Goal: Obtain resource: Obtain resource

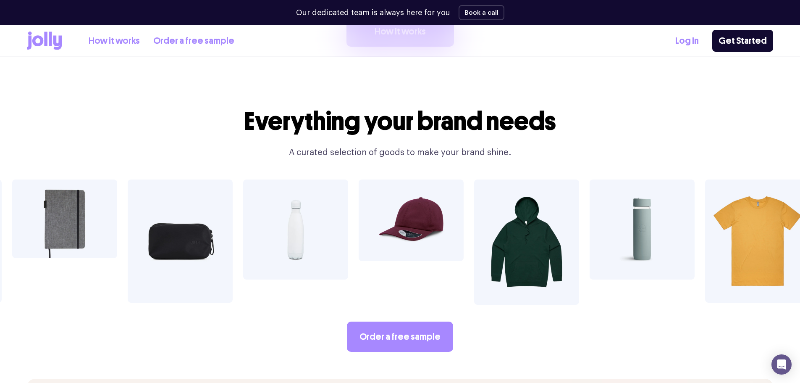
scroll to position [1428, 0]
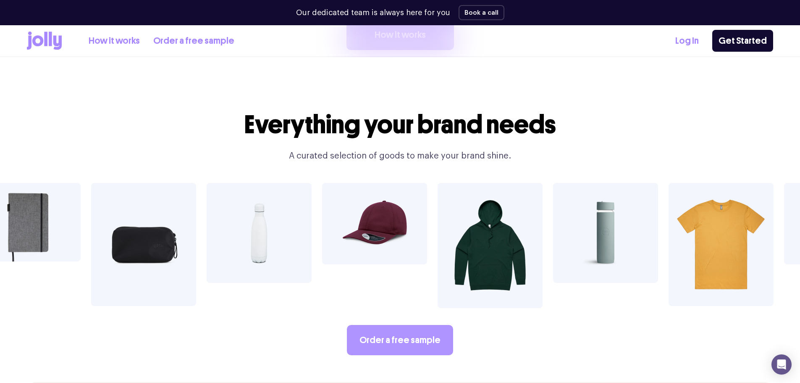
click at [391, 325] on link "Order a free sample" at bounding box center [400, 340] width 106 height 30
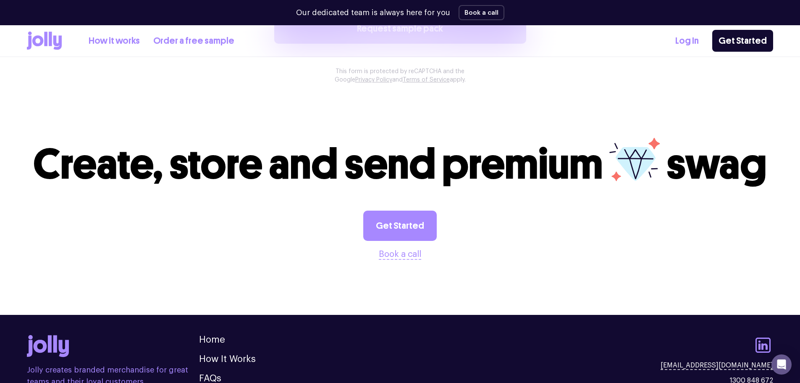
scroll to position [546, 0]
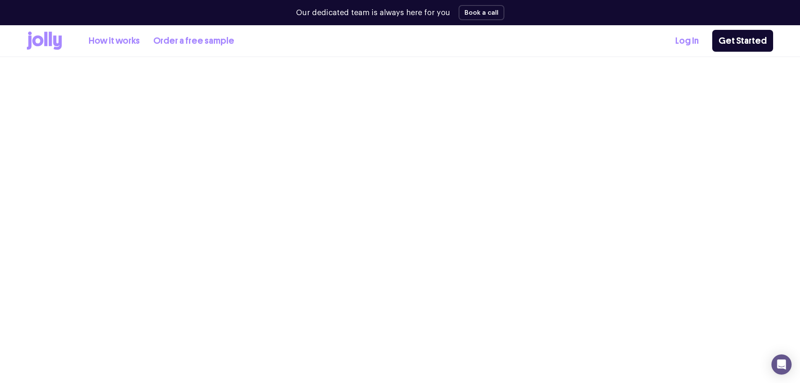
scroll to position [1428, 0]
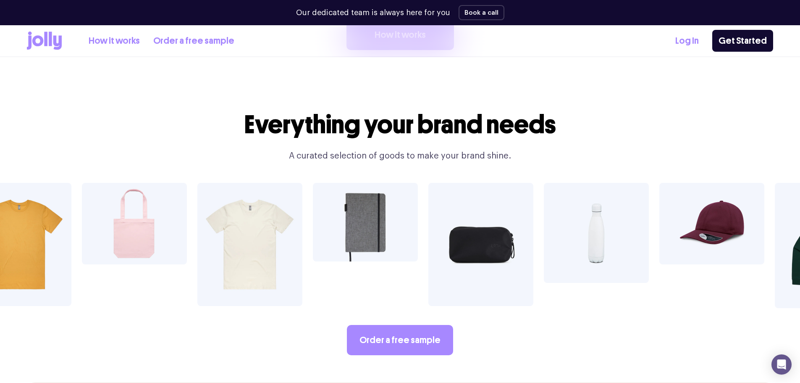
drag, startPoint x: 107, startPoint y: 37, endPoint x: 59, endPoint y: 77, distance: 62.0
click at [59, 97] on section "Everything your brand needs A curated selection of goods to make your brand shi…" at bounding box center [400, 239] width 800 height 285
